Goal: Check status

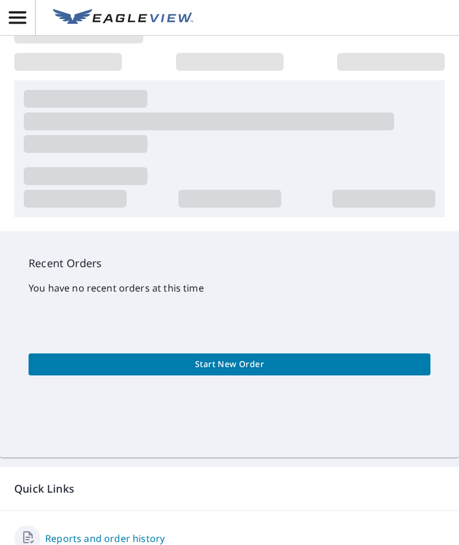
scroll to position [238, 0]
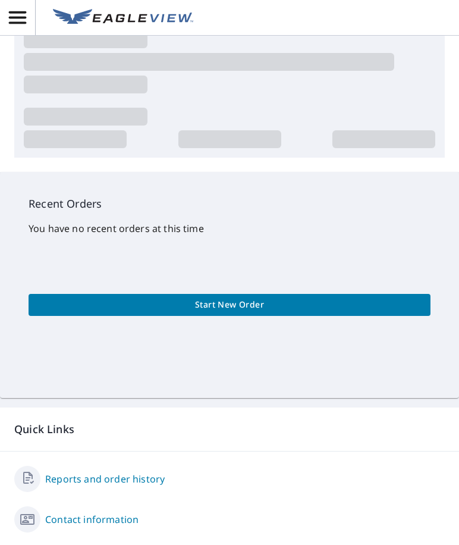
click at [102, 475] on link "Reports and order history" at bounding box center [105, 479] width 120 height 14
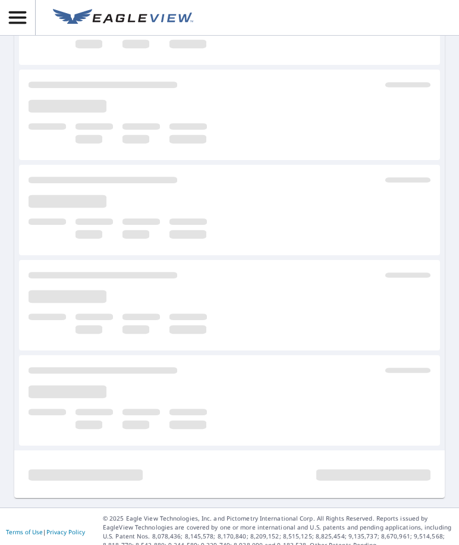
scroll to position [249, 0]
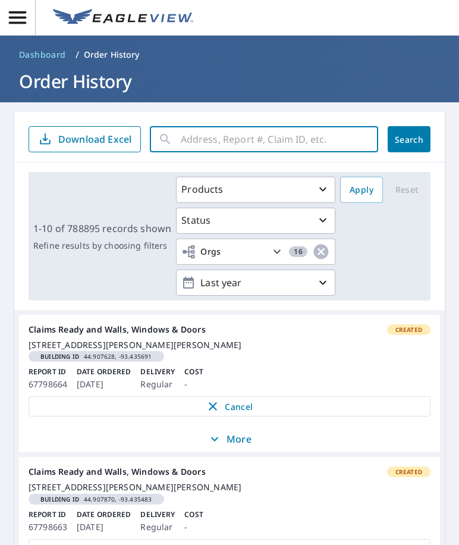
click at [181, 140] on input "text" at bounding box center [280, 139] width 198 height 33
paste input "4385h597m"
type input "4385h597m"
click button "Search" at bounding box center [409, 139] width 43 height 26
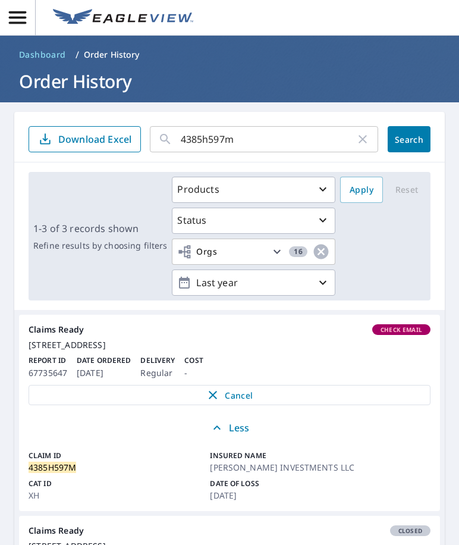
click at [444, 447] on main "4385h597m ​ Search Download Excel 1-3 of 3 records shown Refine results by choo…" at bounding box center [229, 494] width 459 height 785
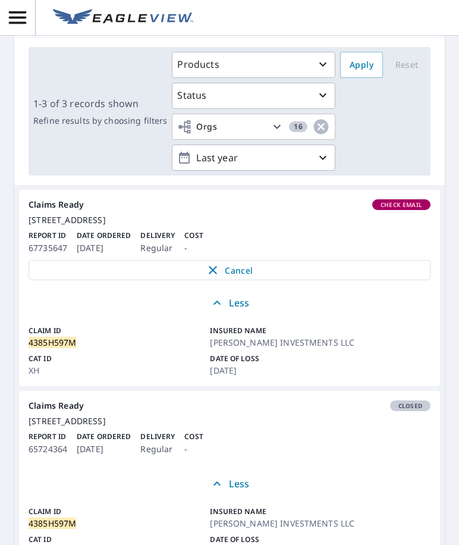
scroll to position [65, 0]
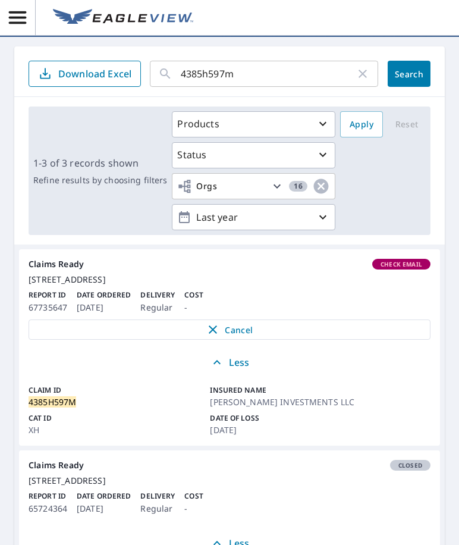
click at [311, 285] on div "[STREET_ADDRESS]" at bounding box center [230, 279] width 402 height 11
click at [387, 267] on span "Check Email" at bounding box center [402, 264] width 56 height 8
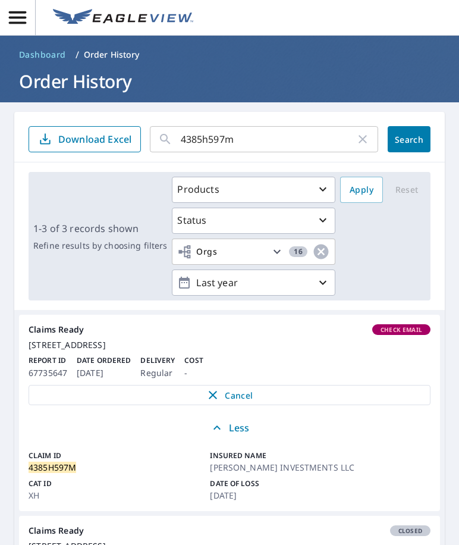
click at [396, 330] on span "Check Email" at bounding box center [402, 329] width 56 height 8
click at [82, 344] on div "[STREET_ADDRESS]" at bounding box center [230, 345] width 402 height 11
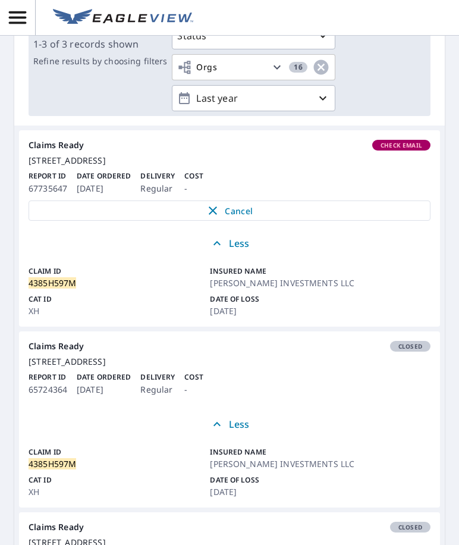
scroll to position [65, 0]
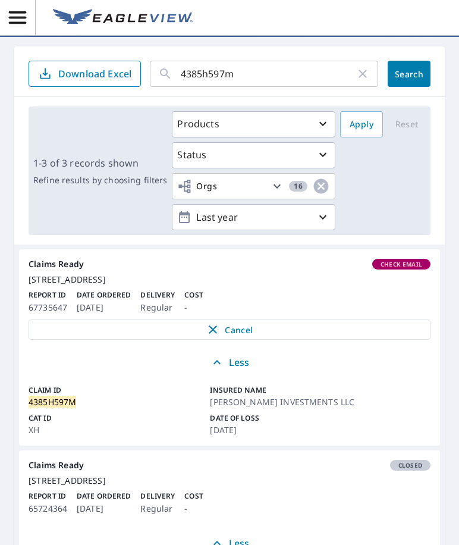
click at [220, 285] on div "[STREET_ADDRESS]" at bounding box center [230, 279] width 402 height 11
click at [344, 436] on p "[DATE]" at bounding box center [298, 430] width 177 height 12
click at [355, 315] on div "Report ID 67735647 Date Ordered [DATE] Delivery Regular Cost -" at bounding box center [230, 302] width 402 height 25
click at [346, 285] on div "[STREET_ADDRESS]" at bounding box center [230, 279] width 402 height 11
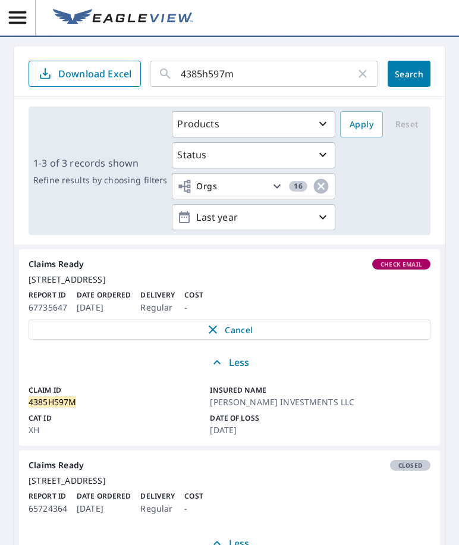
click at [363, 424] on p "Date of Loss" at bounding box center [298, 418] width 177 height 11
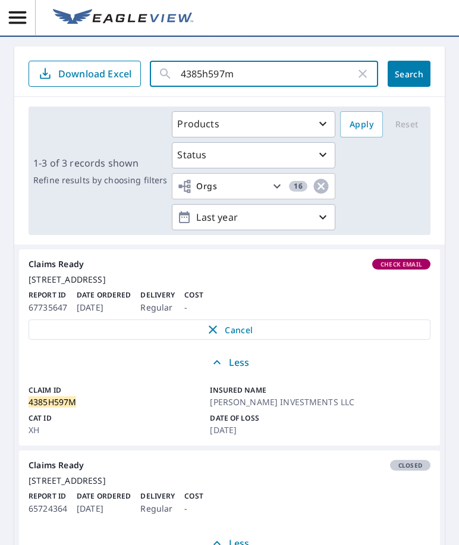
click at [202, 74] on input "4385h597m" at bounding box center [268, 73] width 175 height 33
click at [300, 296] on link "Claims Ready Check Email [STREET_ADDRESS] Report ID 67735647 Date Ordered [DATE…" at bounding box center [229, 299] width 421 height 100
